Goal: Task Accomplishment & Management: Manage account settings

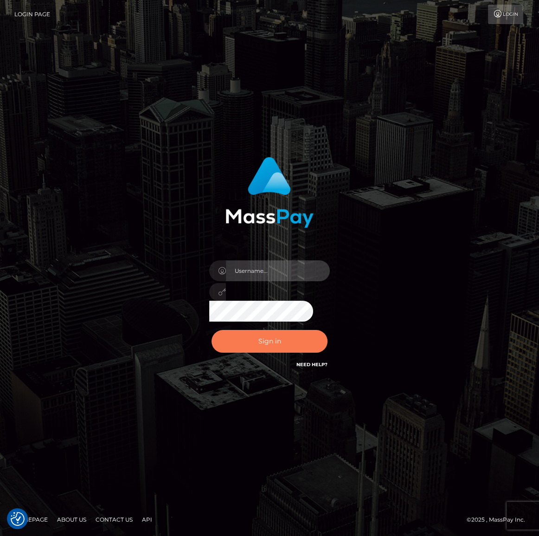
type input "Maria.spree"
click at [296, 340] on button "Sign in" at bounding box center [270, 341] width 116 height 23
type input "[PERSON_NAME].spree"
click at [300, 337] on button "Sign in" at bounding box center [270, 341] width 116 height 23
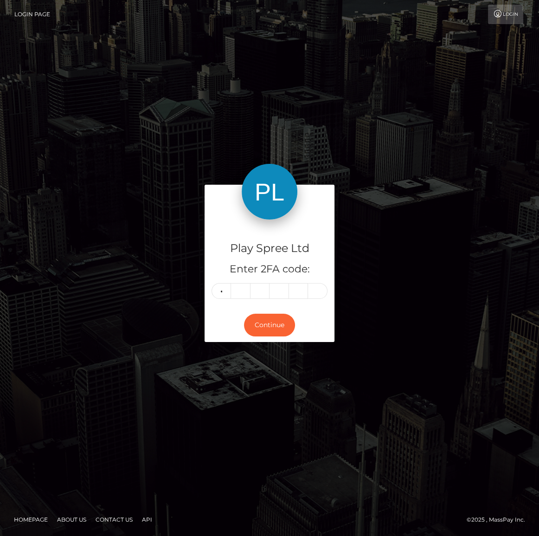
type input "7"
type input "1"
type input "5"
type input "2"
type input "4"
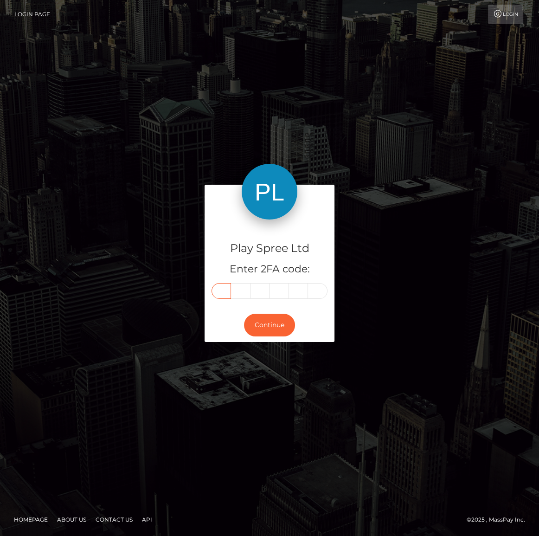
type input "7"
type input "1"
type input "5"
type input "2"
type input "4"
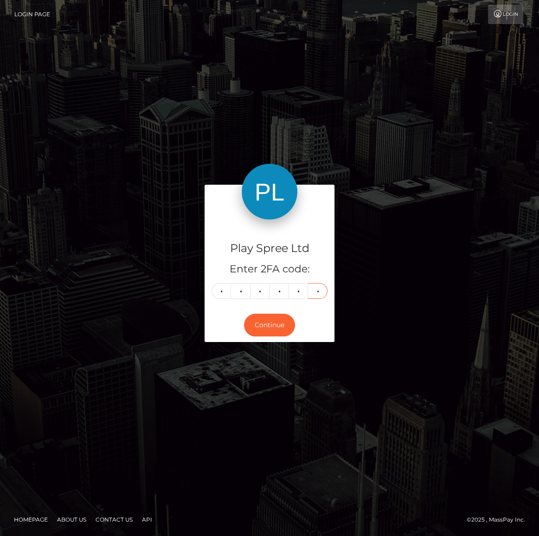
type input "5"
